Goal: Transaction & Acquisition: Purchase product/service

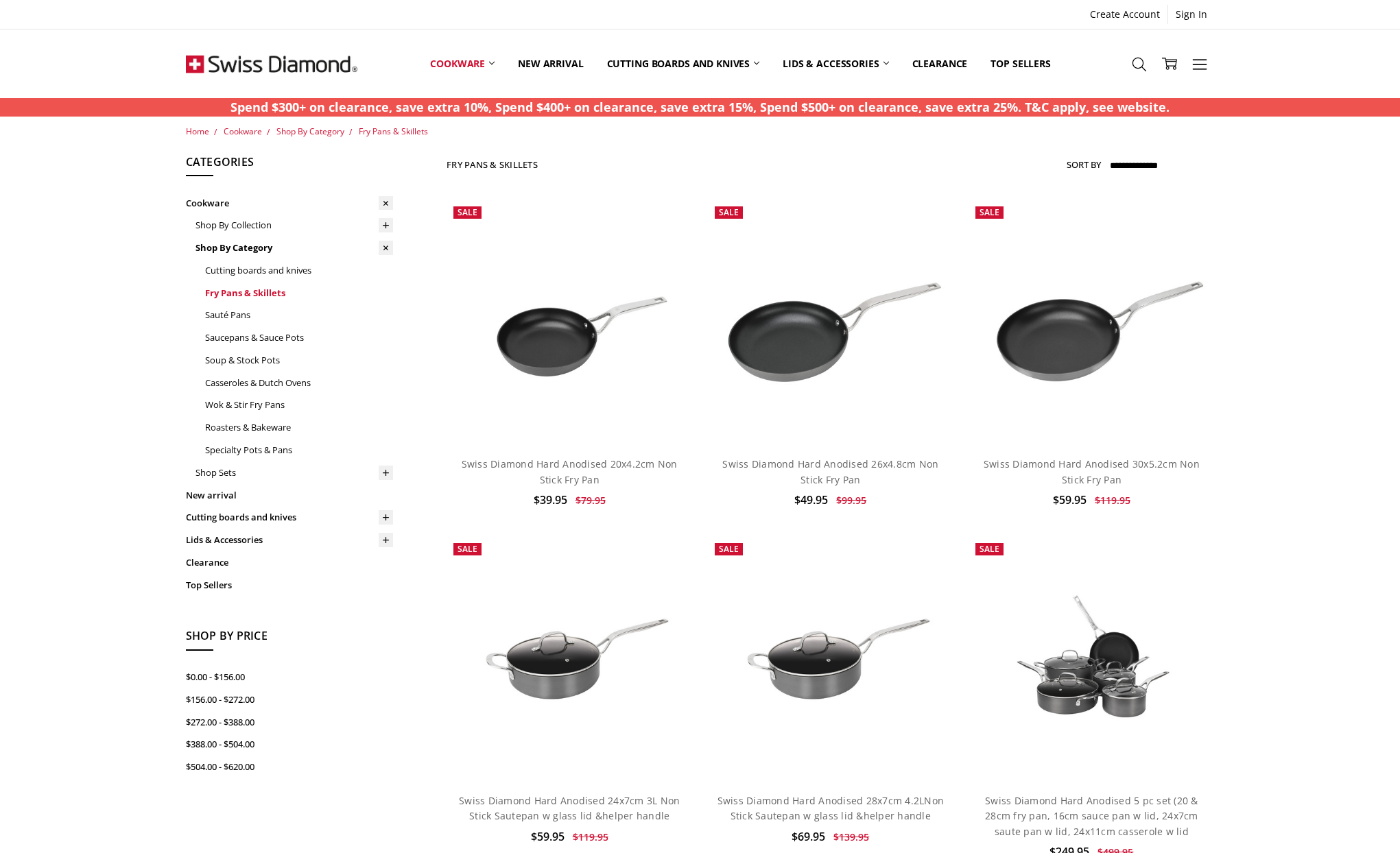
click at [243, 293] on link "Fry Pans & Skillets" at bounding box center [299, 293] width 188 height 23
click at [1153, 164] on select "**********" at bounding box center [1161, 165] width 107 height 22
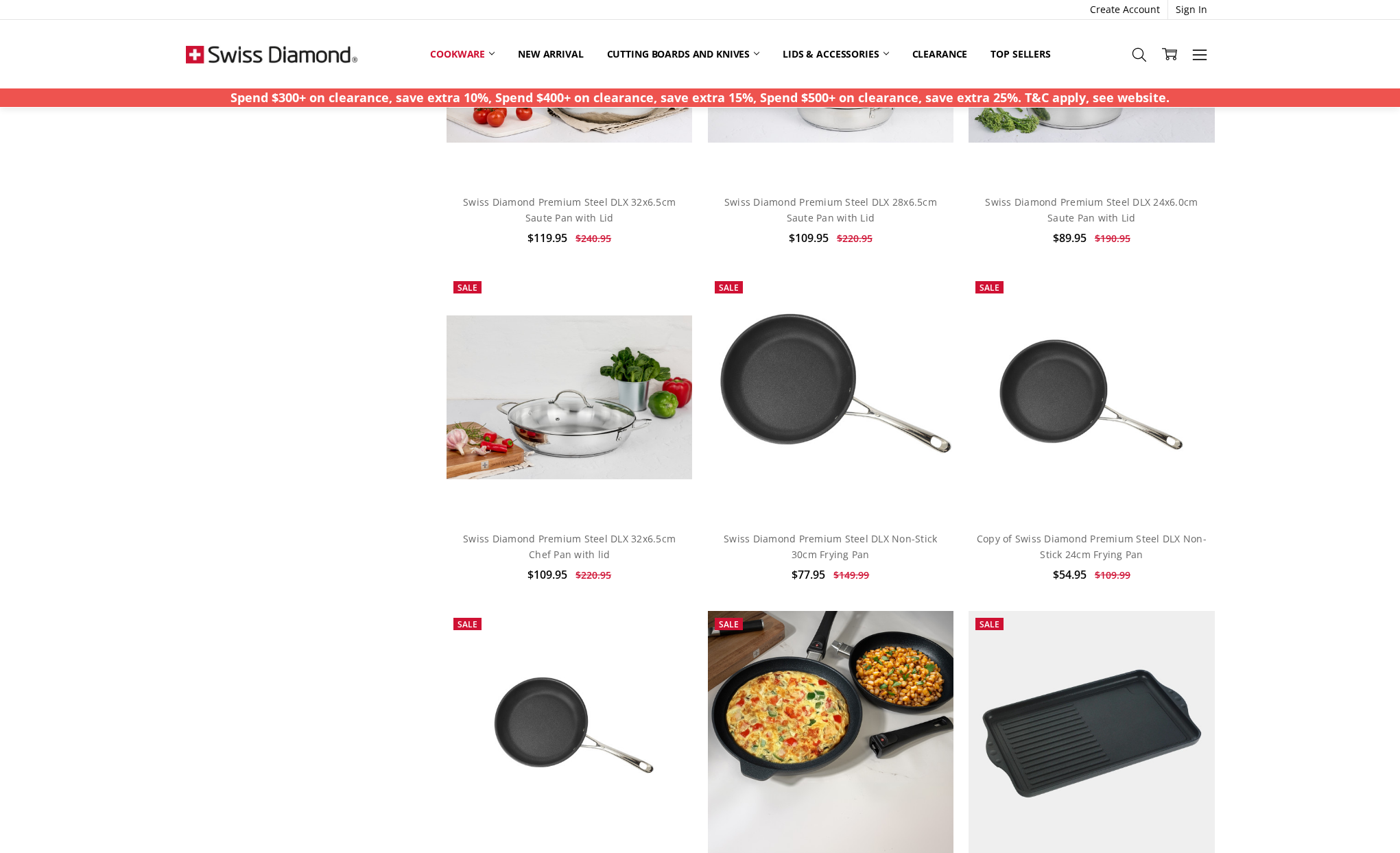
scroll to position [975, 0]
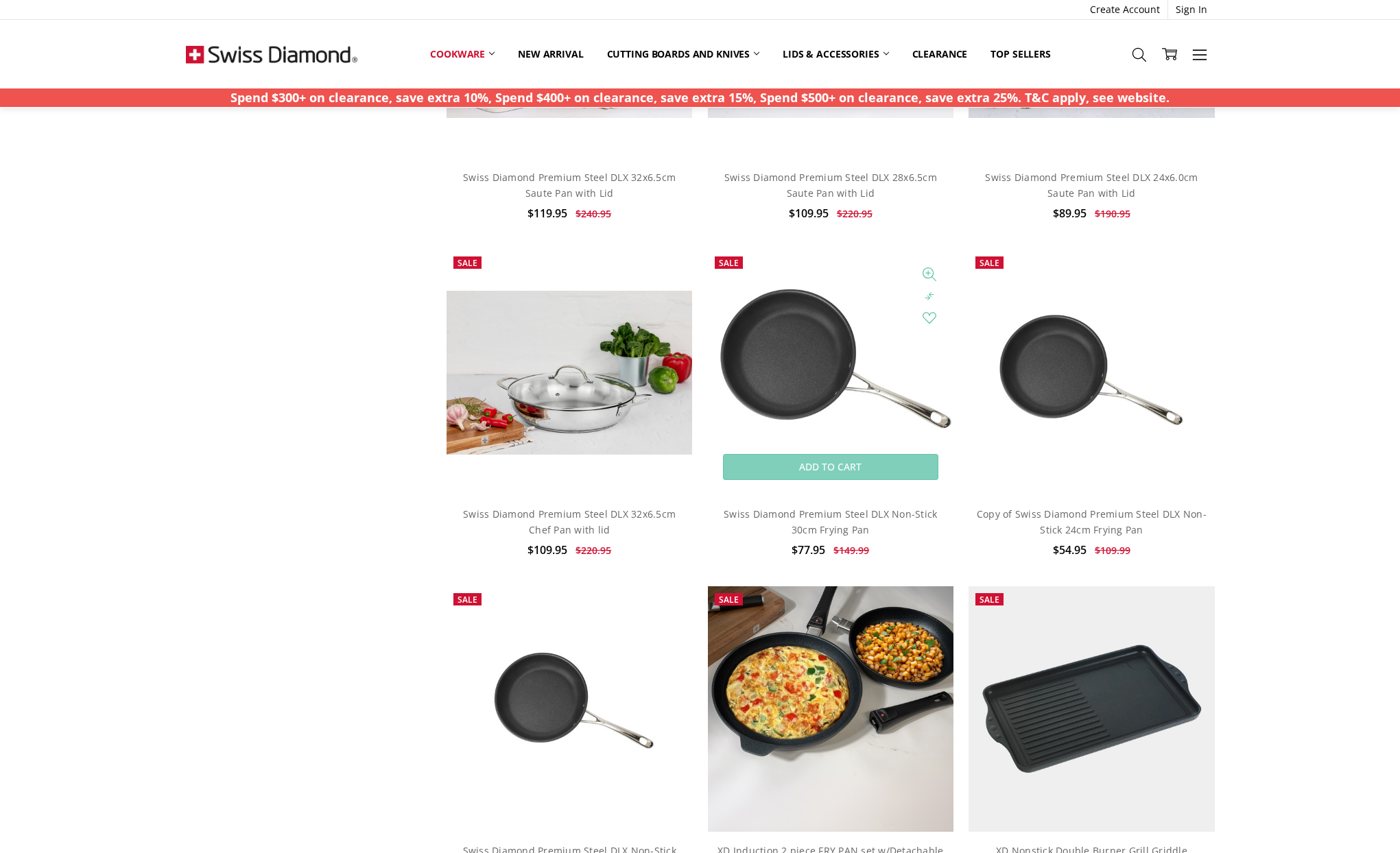
click at [826, 363] on img at bounding box center [831, 373] width 246 height 246
